Goal: Information Seeking & Learning: Check status

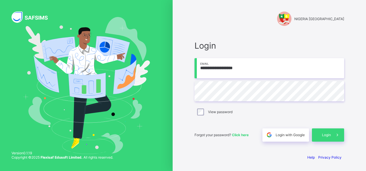
click at [249, 71] on input "**********" at bounding box center [270, 68] width 150 height 20
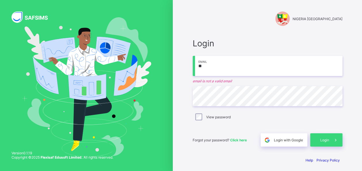
type input "*"
click at [214, 73] on input "email" at bounding box center [268, 66] width 150 height 20
type input "**********"
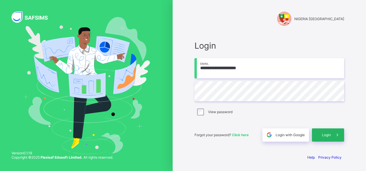
click at [338, 135] on icon at bounding box center [338, 134] width 6 height 5
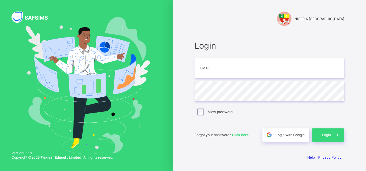
click at [282, 137] on div "Login with Google" at bounding box center [286, 134] width 47 height 13
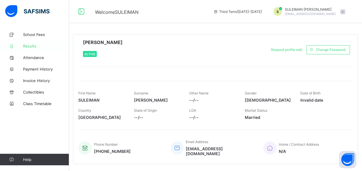
click at [28, 47] on span "Results" at bounding box center [46, 46] width 46 height 5
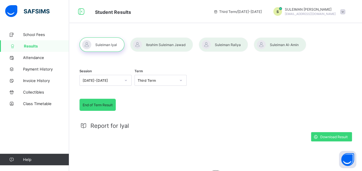
click at [159, 46] on div at bounding box center [161, 44] width 63 height 14
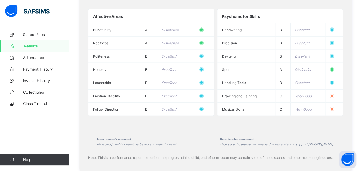
scroll to position [662, 0]
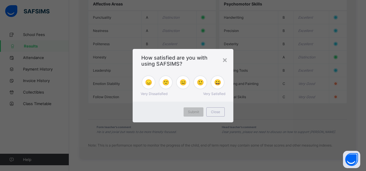
click at [216, 89] on div "😄" at bounding box center [218, 82] width 14 height 14
click at [195, 112] on span "Submit" at bounding box center [193, 112] width 11 height 4
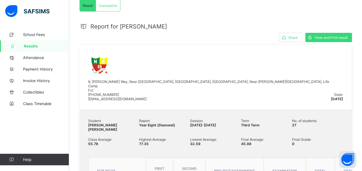
scroll to position [94, 0]
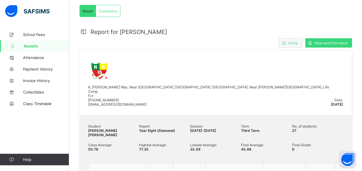
click at [292, 42] on span "Share" at bounding box center [293, 43] width 10 height 4
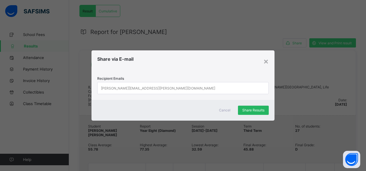
click at [258, 111] on span "Share Results" at bounding box center [253, 110] width 22 height 4
click at [144, 88] on div "john.doe@flexisaf.com" at bounding box center [178, 87] width 160 height 11
click at [135, 87] on div "john.doe@flexisaf.com" at bounding box center [158, 88] width 114 height 11
type input "**********"
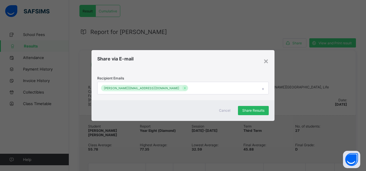
click at [254, 112] on div "Share Results" at bounding box center [253, 110] width 31 height 9
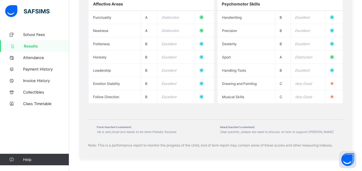
scroll to position [650, 0]
click at [56, 48] on span "Results" at bounding box center [46, 46] width 45 height 5
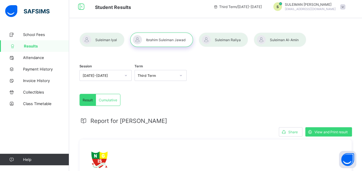
scroll to position [0, 0]
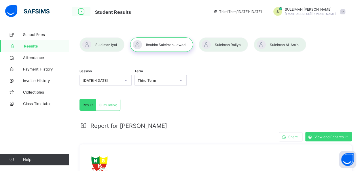
click at [81, 12] on icon at bounding box center [81, 11] width 10 height 8
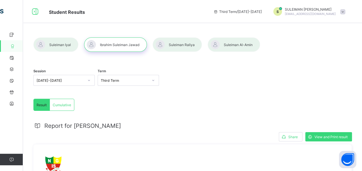
click at [186, 47] on div at bounding box center [177, 44] width 49 height 14
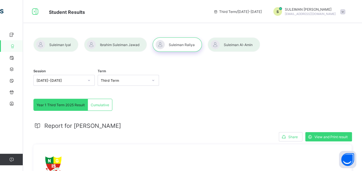
click at [234, 43] on div at bounding box center [234, 44] width 52 height 14
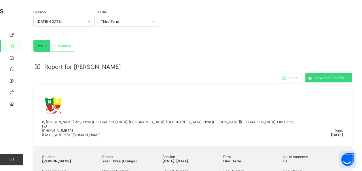
scroll to position [36, 0]
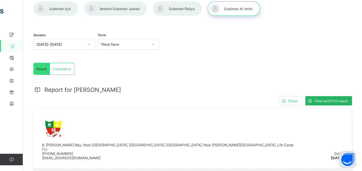
click at [328, 100] on span "View and Print result" at bounding box center [330, 101] width 33 height 4
click at [112, 7] on div at bounding box center [115, 8] width 63 height 14
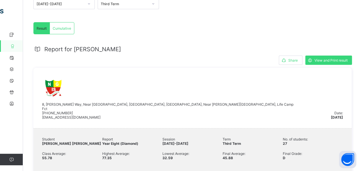
scroll to position [123, 0]
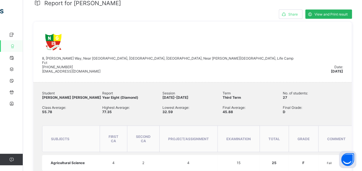
click at [328, 13] on span "View and Print result" at bounding box center [330, 14] width 33 height 4
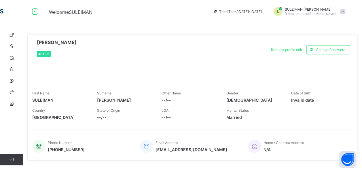
click at [358, 170] on div at bounding box center [192, 173] width 330 height 17
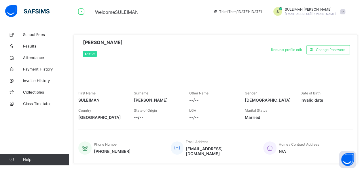
click at [202, 67] on div at bounding box center [215, 70] width 274 height 7
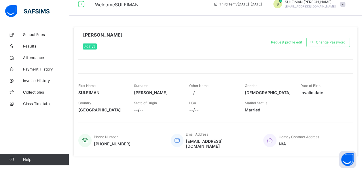
scroll to position [11, 0]
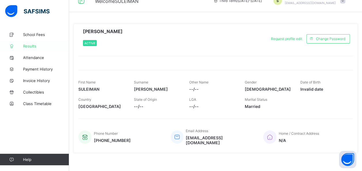
click at [31, 46] on span "Results" at bounding box center [46, 46] width 46 height 5
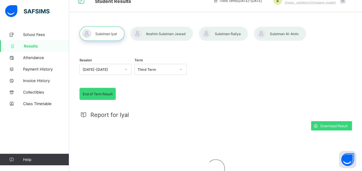
click at [225, 35] on div at bounding box center [223, 33] width 49 height 14
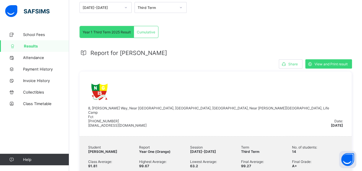
scroll to position [81, 0]
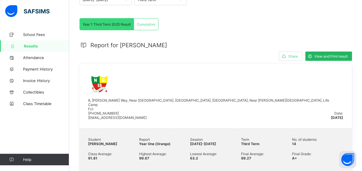
click at [329, 56] on span "View and Print result" at bounding box center [330, 56] width 33 height 4
click at [43, 48] on span "Results" at bounding box center [46, 46] width 45 height 5
click at [41, 33] on span "School Fees" at bounding box center [46, 34] width 46 height 5
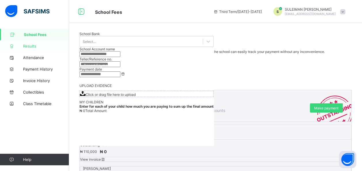
click at [35, 45] on span "Results" at bounding box center [46, 46] width 46 height 5
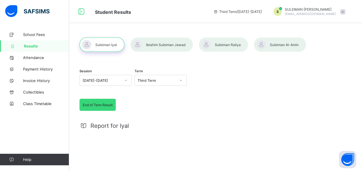
click at [109, 43] on div at bounding box center [101, 44] width 45 height 14
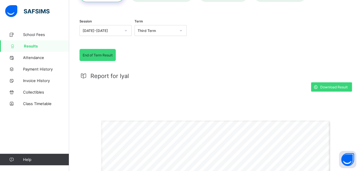
scroll to position [46, 0]
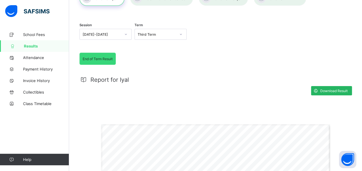
click at [335, 90] on span "Download Result" at bounding box center [333, 91] width 27 height 4
click at [36, 68] on span "Payment History" at bounding box center [46, 69] width 46 height 5
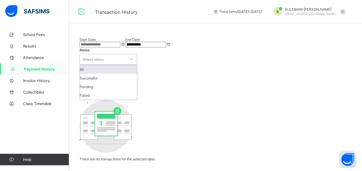
click at [133, 56] on icon at bounding box center [131, 59] width 3 height 6
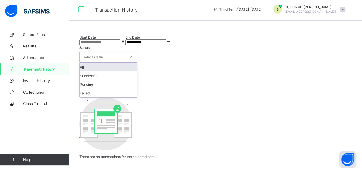
scroll to position [15, 0]
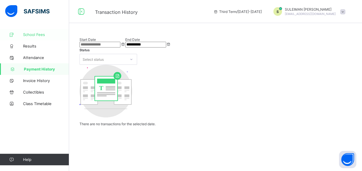
click at [41, 33] on span "School Fees" at bounding box center [46, 34] width 46 height 5
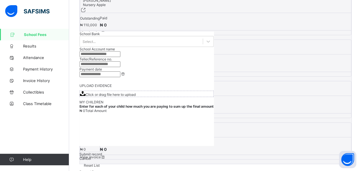
scroll to position [130, 0]
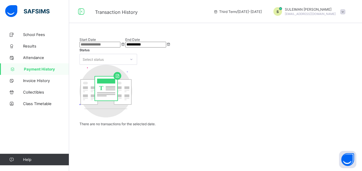
scroll to position [15, 0]
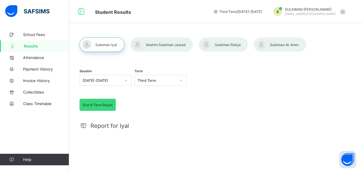
click at [166, 44] on div at bounding box center [161, 44] width 63 height 14
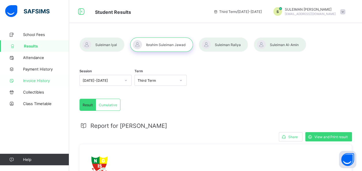
click at [35, 79] on span "Invoice History" at bounding box center [46, 80] width 46 height 5
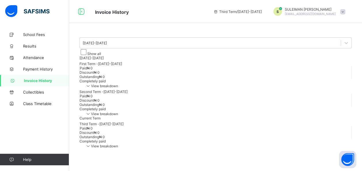
scroll to position [13, 0]
click at [37, 35] on span "School Fees" at bounding box center [46, 34] width 46 height 5
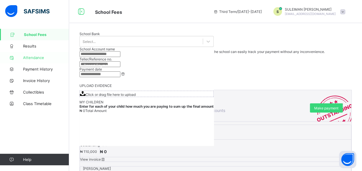
click at [37, 58] on span "Attendance" at bounding box center [46, 57] width 46 height 5
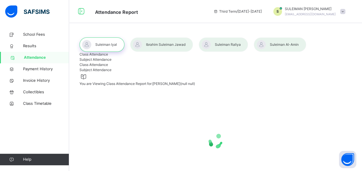
select select "****"
select select "*"
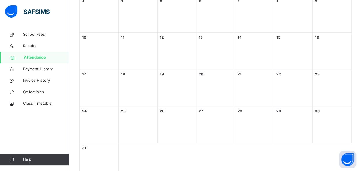
scroll to position [199, 0]
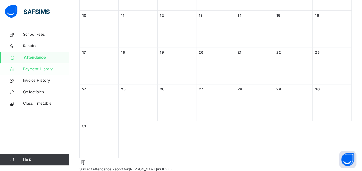
click at [49, 69] on span "Payment History" at bounding box center [46, 69] width 46 height 6
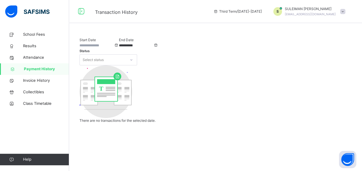
scroll to position [7, 0]
click at [35, 103] on span "Class Timetable" at bounding box center [46, 104] width 46 height 6
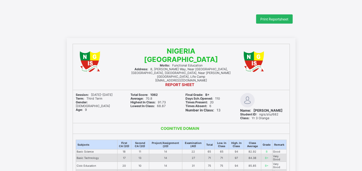
click at [281, 16] on div "Print Reportsheet" at bounding box center [274, 18] width 37 height 9
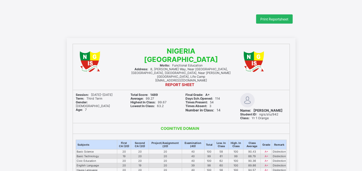
click at [274, 18] on span "Print Reportsheet" at bounding box center [274, 19] width 28 height 4
